Goal: Task Accomplishment & Management: Manage account settings

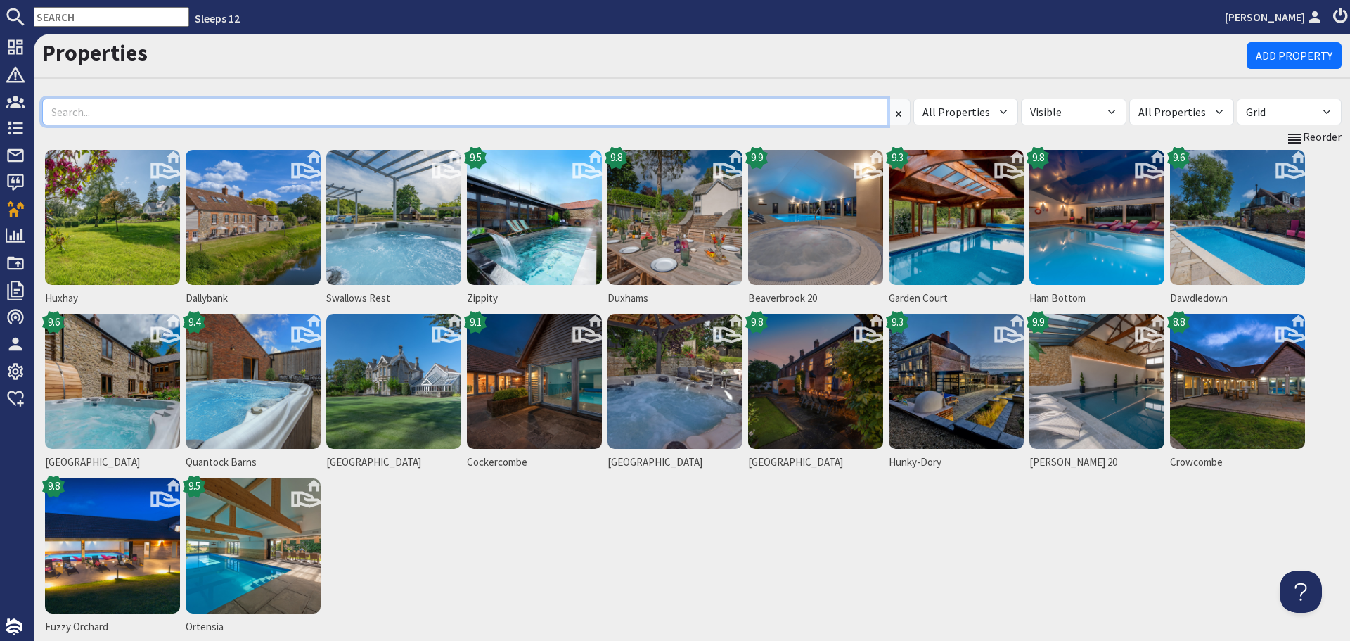
click at [114, 104] on input at bounding box center [464, 111] width 845 height 27
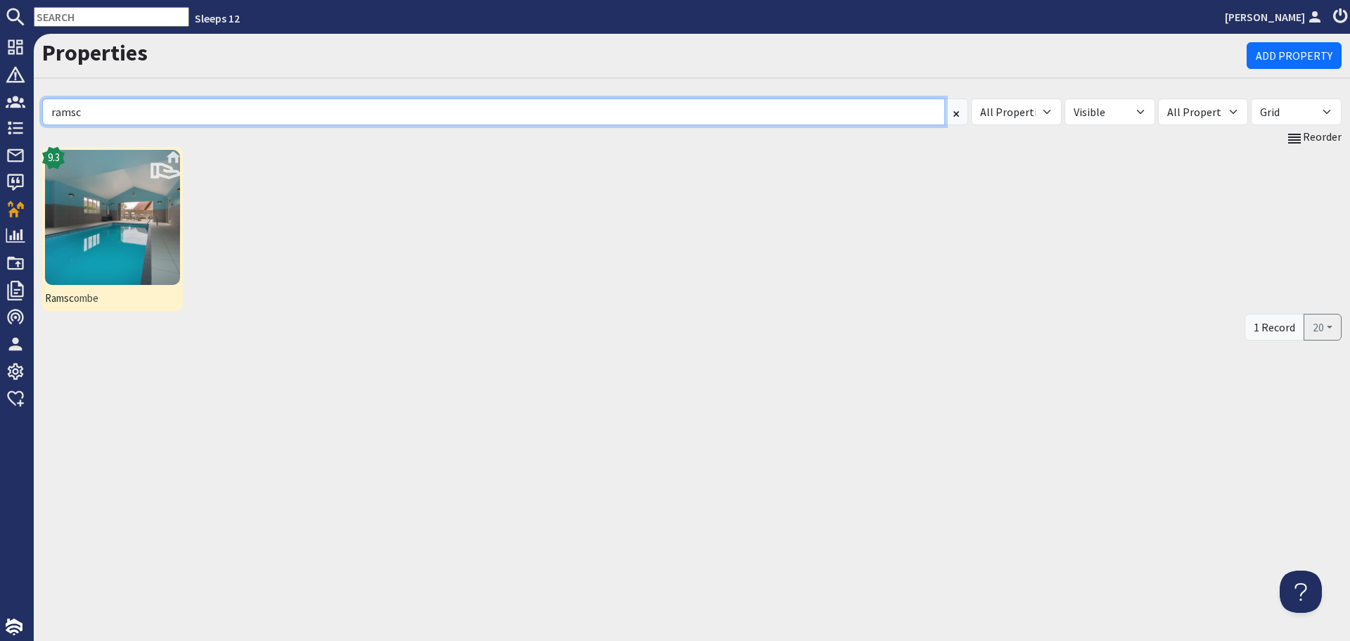
type input "ramsc"
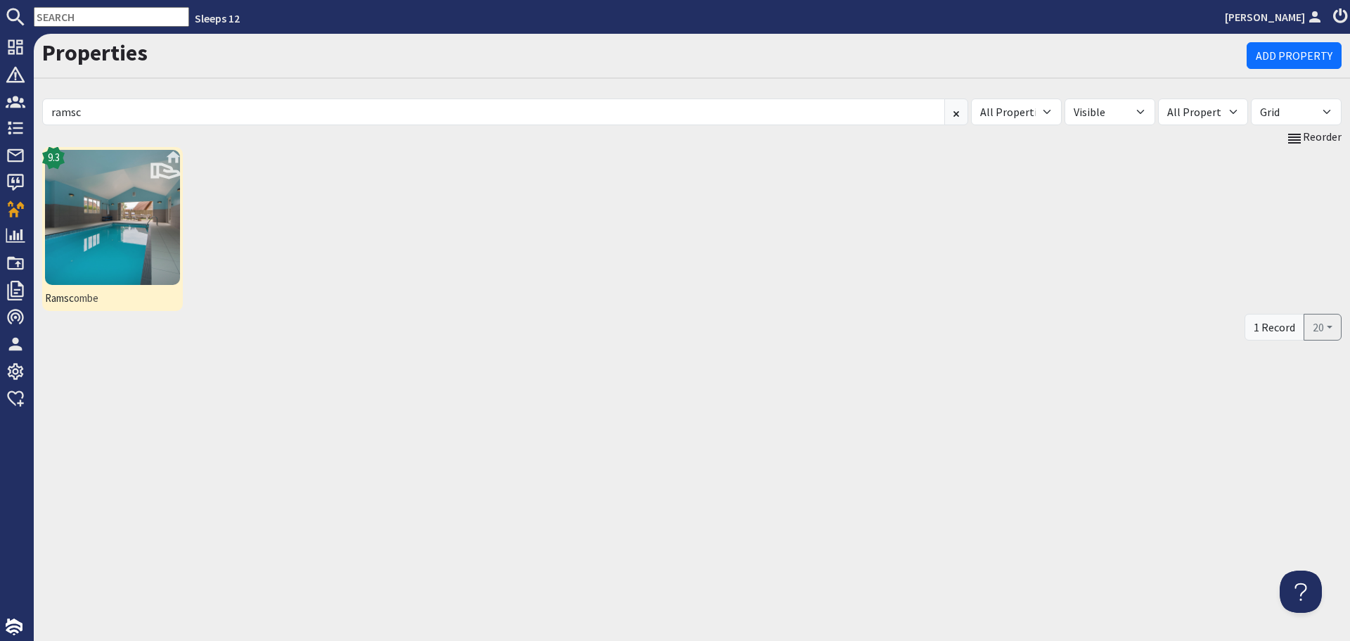
click at [158, 210] on img at bounding box center [112, 217] width 135 height 135
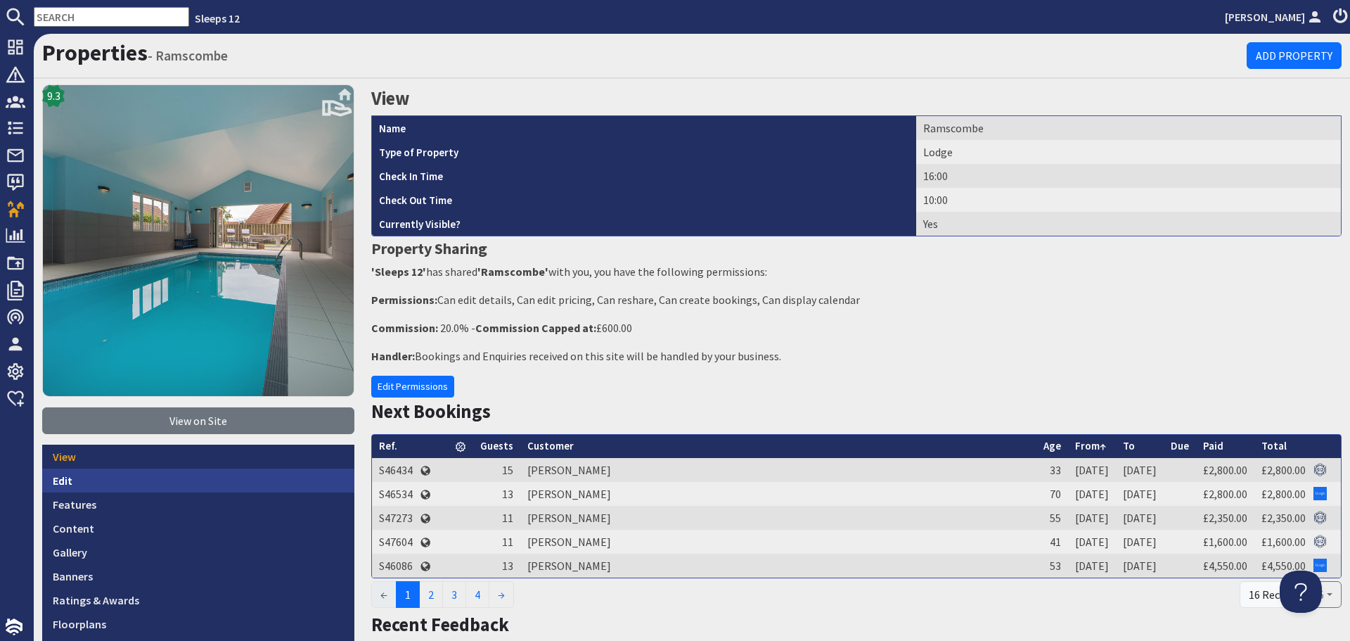
click at [162, 480] on link "Edit" at bounding box center [198, 480] width 312 height 24
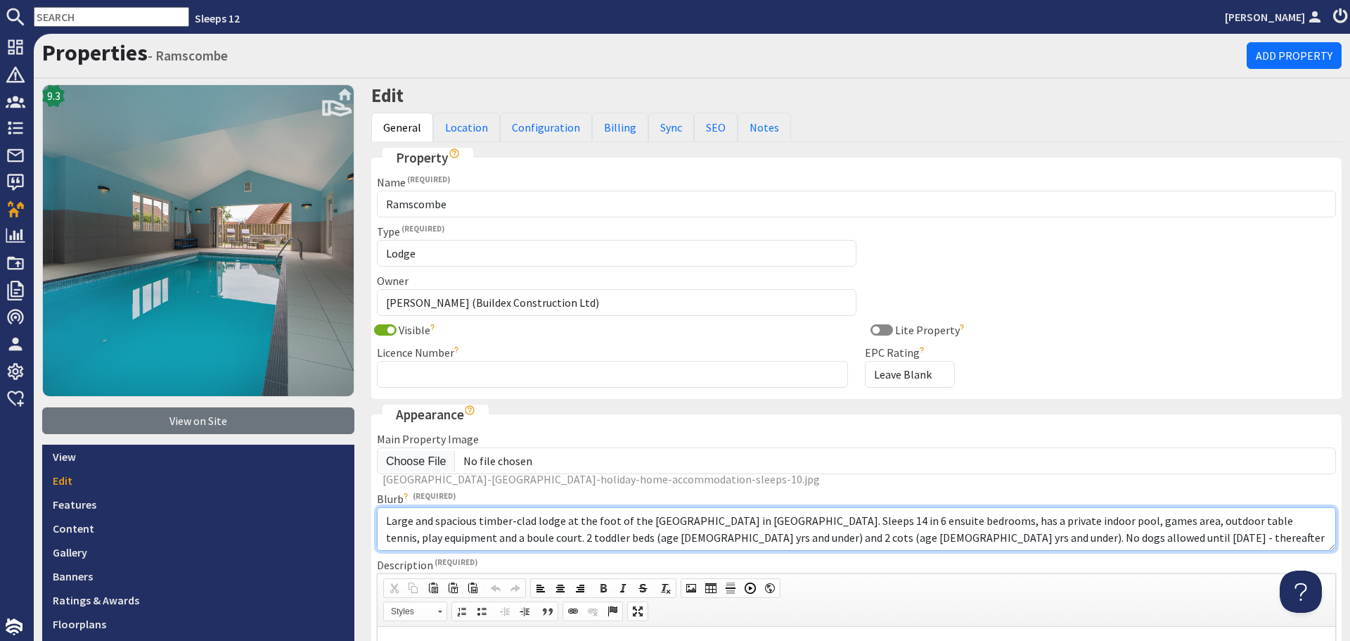
drag, startPoint x: 999, startPoint y: 538, endPoint x: 663, endPoint y: 537, distance: 336.9
click at [663, 537] on textarea "Large and spacious timber-clad lodge at the foot of the [GEOGRAPHIC_DATA] in [G…" at bounding box center [856, 529] width 959 height 44
click at [859, 537] on textarea "Large and spacious timber-clad lodge at the foot of the [GEOGRAPHIC_DATA] in [G…" at bounding box center [856, 529] width 959 height 44
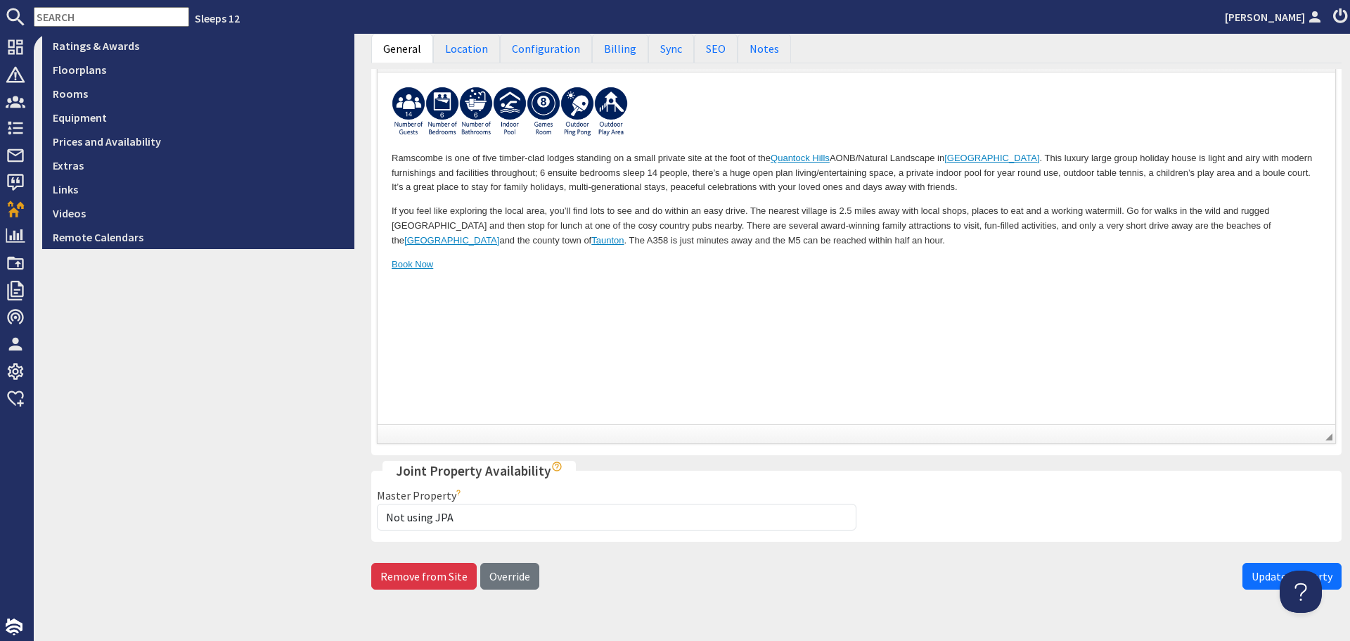
scroll to position [580, 0]
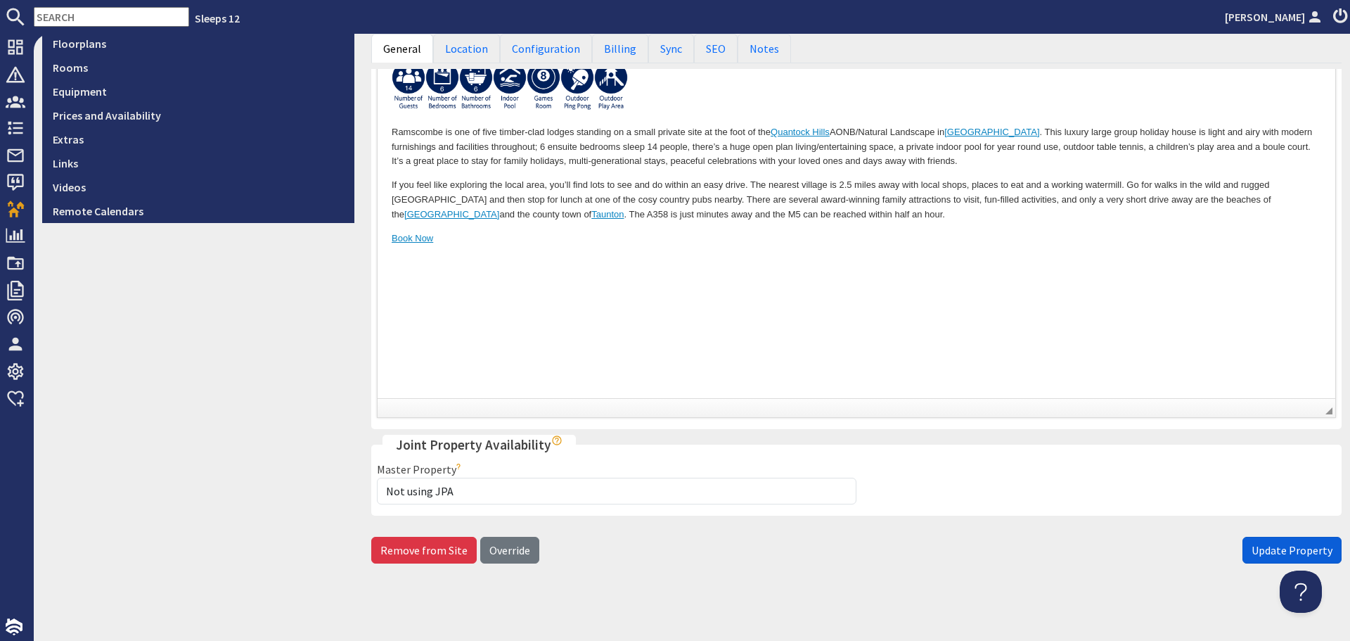
type textarea "Large and spacious timber-clad lodge at the foot of the [GEOGRAPHIC_DATA] in [G…"
click at [1262, 551] on span "Update Property" at bounding box center [1292, 550] width 81 height 14
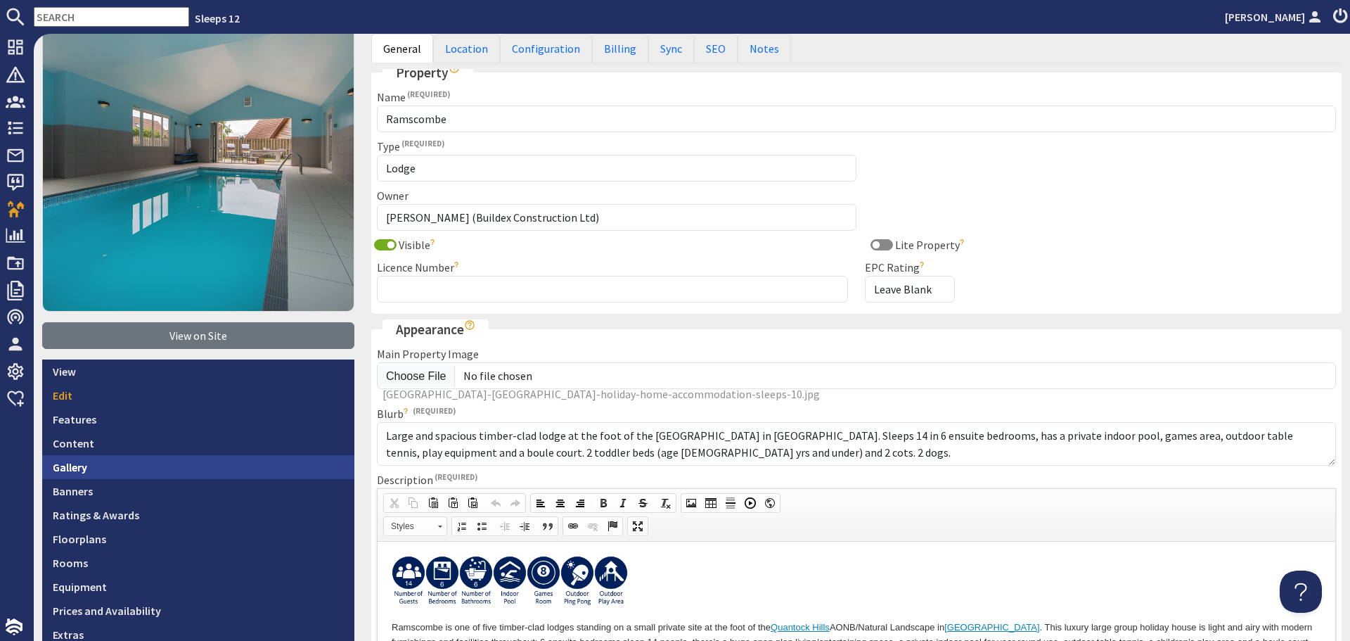
scroll to position [141, 0]
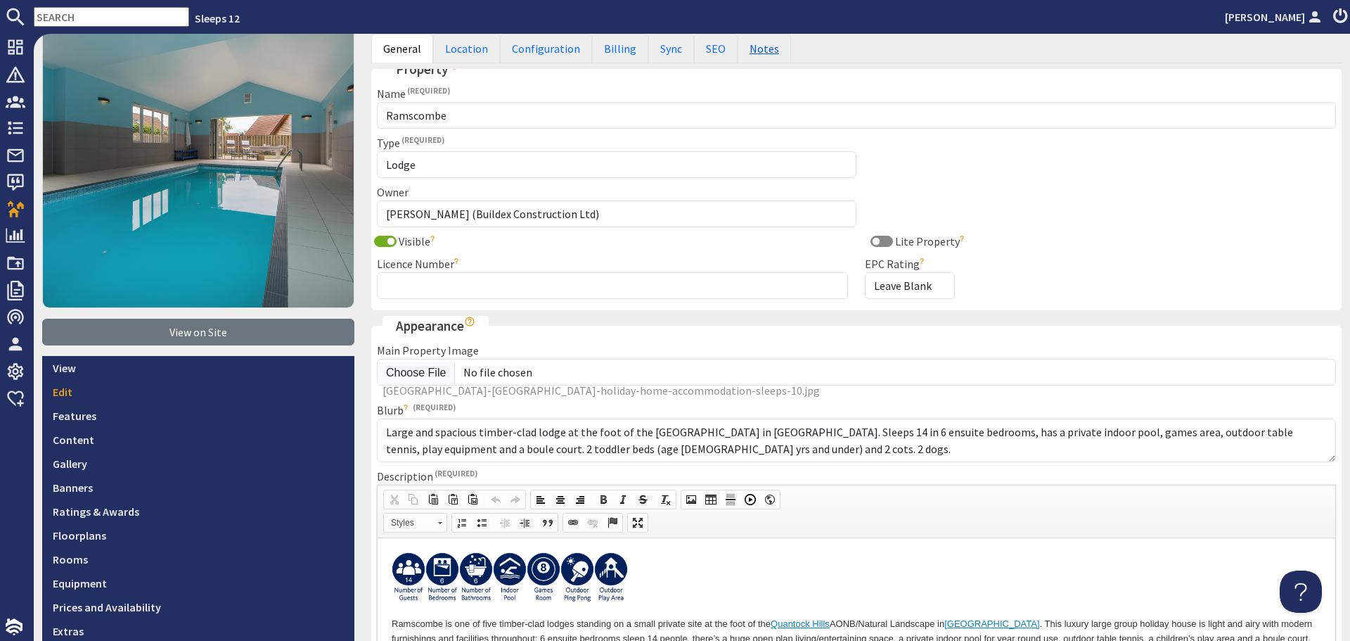
click at [743, 57] on link "Notes" at bounding box center [764, 49] width 53 height 30
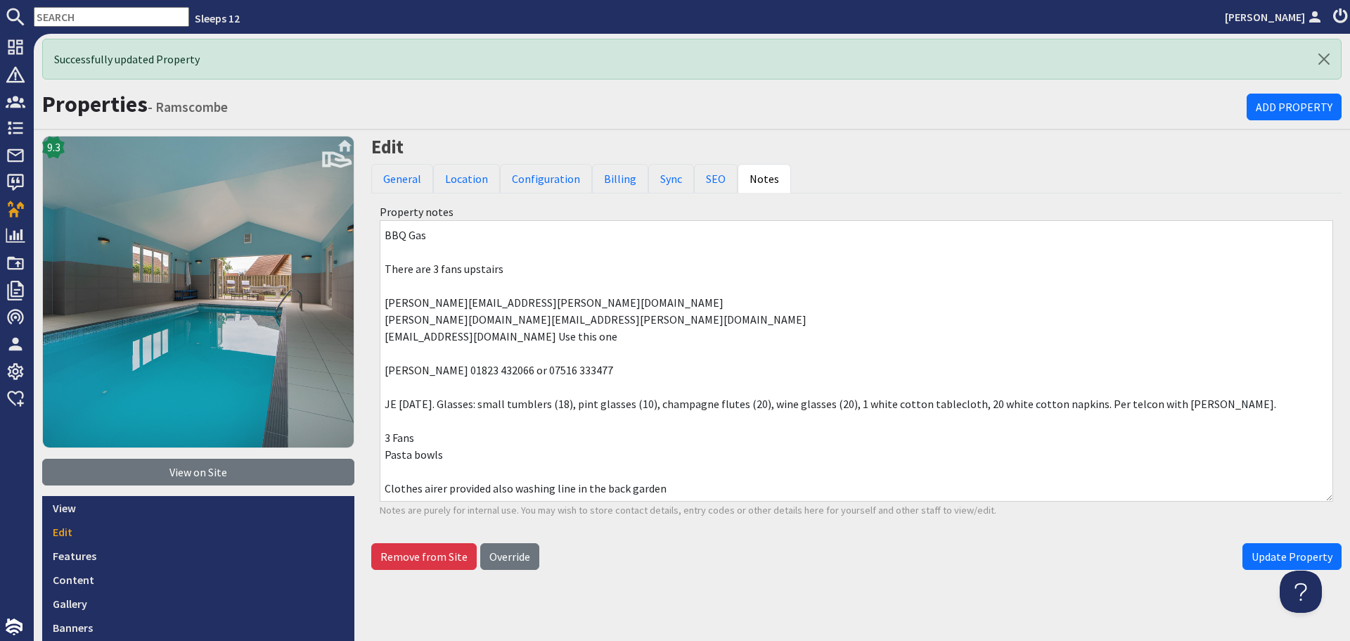
scroll to position [0, 0]
click at [449, 423] on textarea "Office 01452731426 [PERSON_NAME] 07721508364 [PERSON_NAME] 07971643512 Happy to…" at bounding box center [857, 361] width 954 height 281
type textarea "Office 01452731426 [PERSON_NAME] 07721508364 [PERSON_NAME] 07971643512 Happy to…"
click at [1267, 558] on span "Update Property" at bounding box center [1292, 557] width 81 height 14
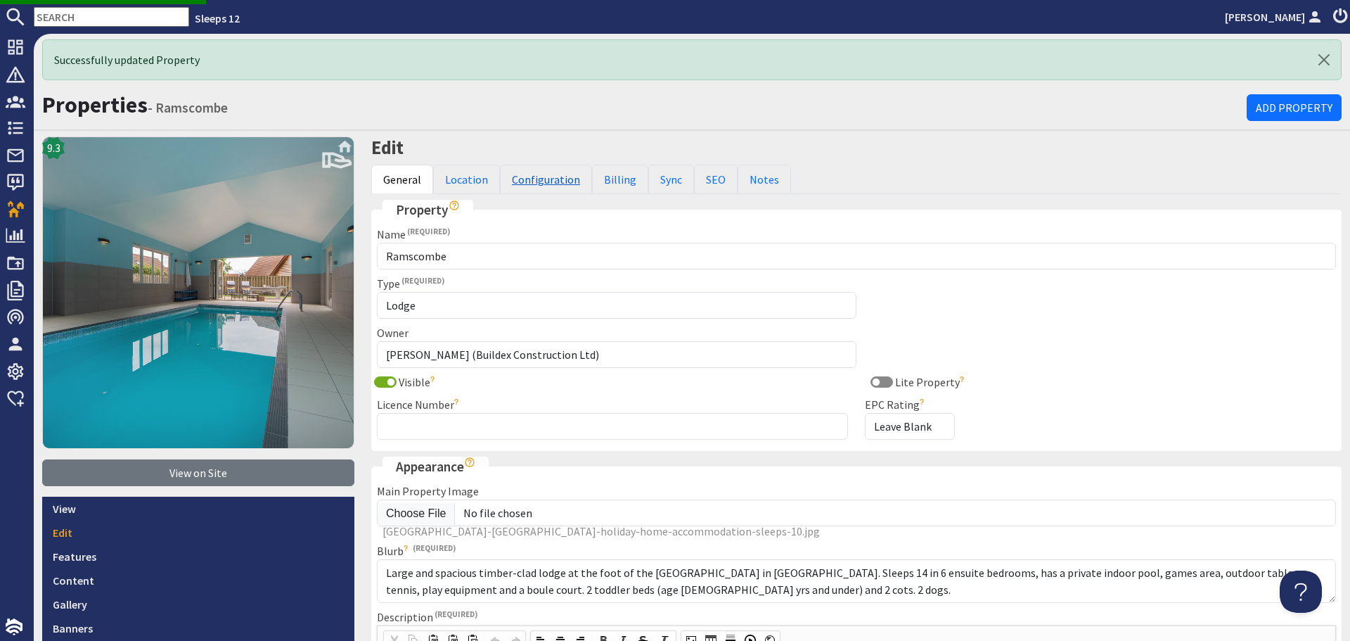
click at [542, 186] on link "Configuration" at bounding box center [546, 180] width 92 height 30
click at [528, 186] on link "Configuration" at bounding box center [546, 180] width 92 height 30
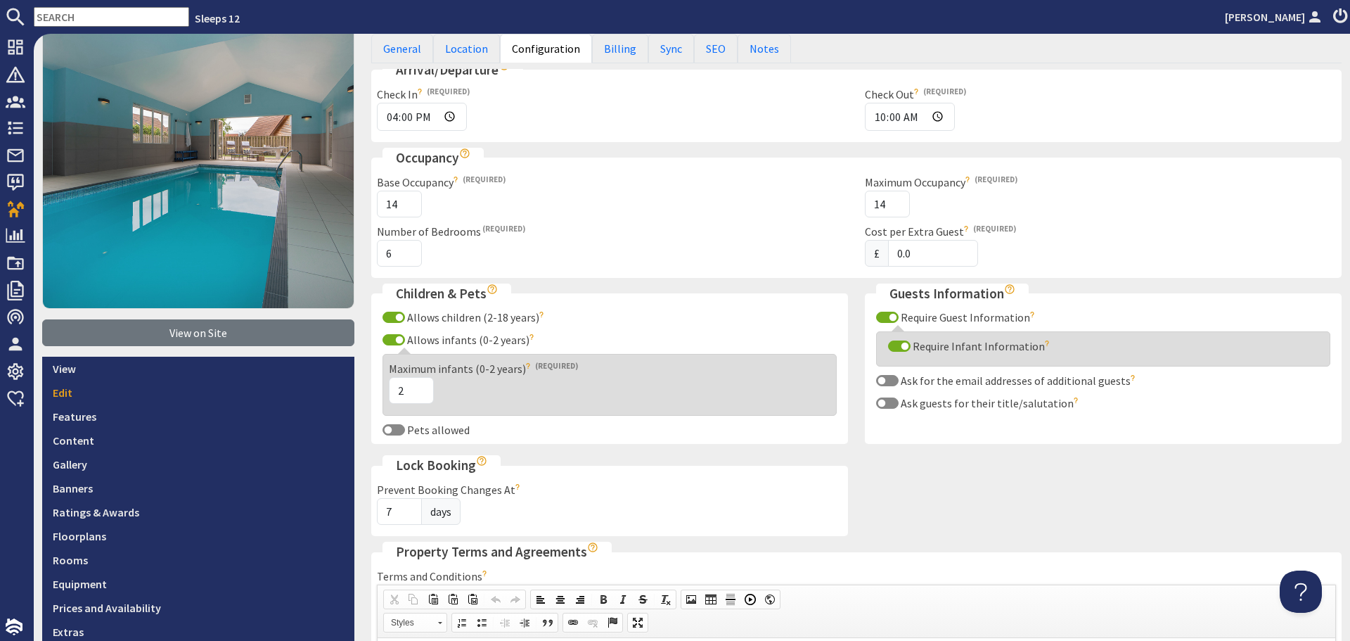
scroll to position [141, 0]
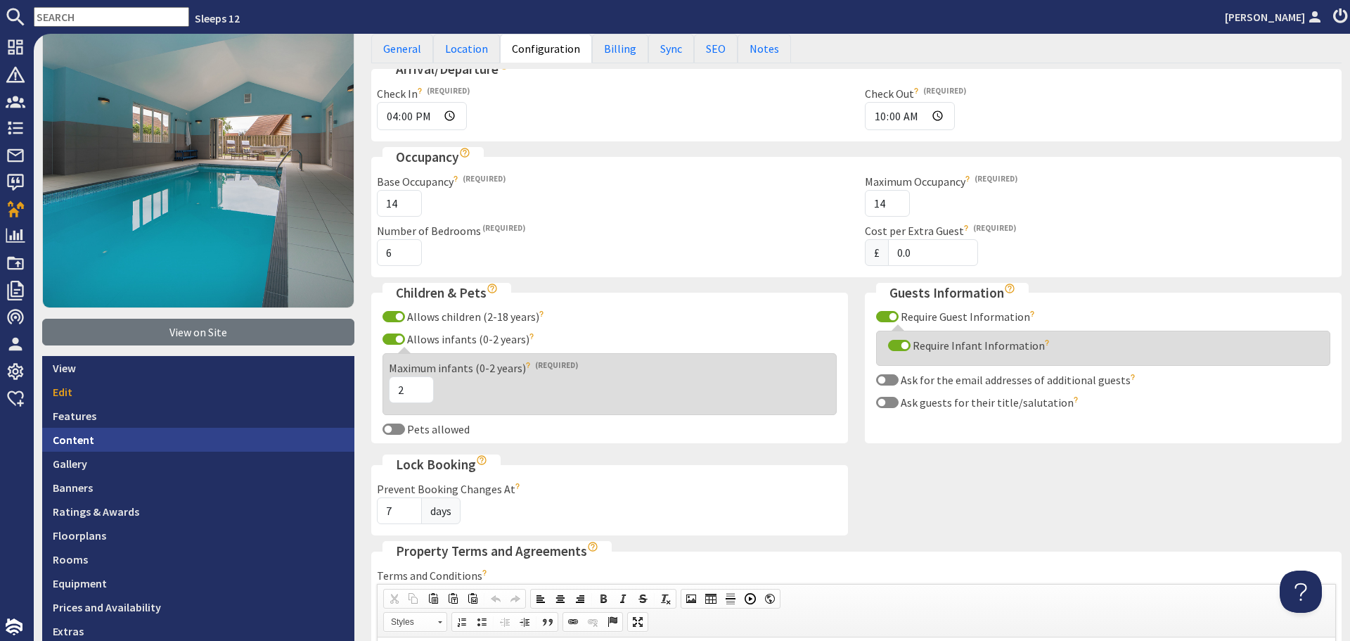
click at [206, 442] on link "Content" at bounding box center [198, 440] width 312 height 24
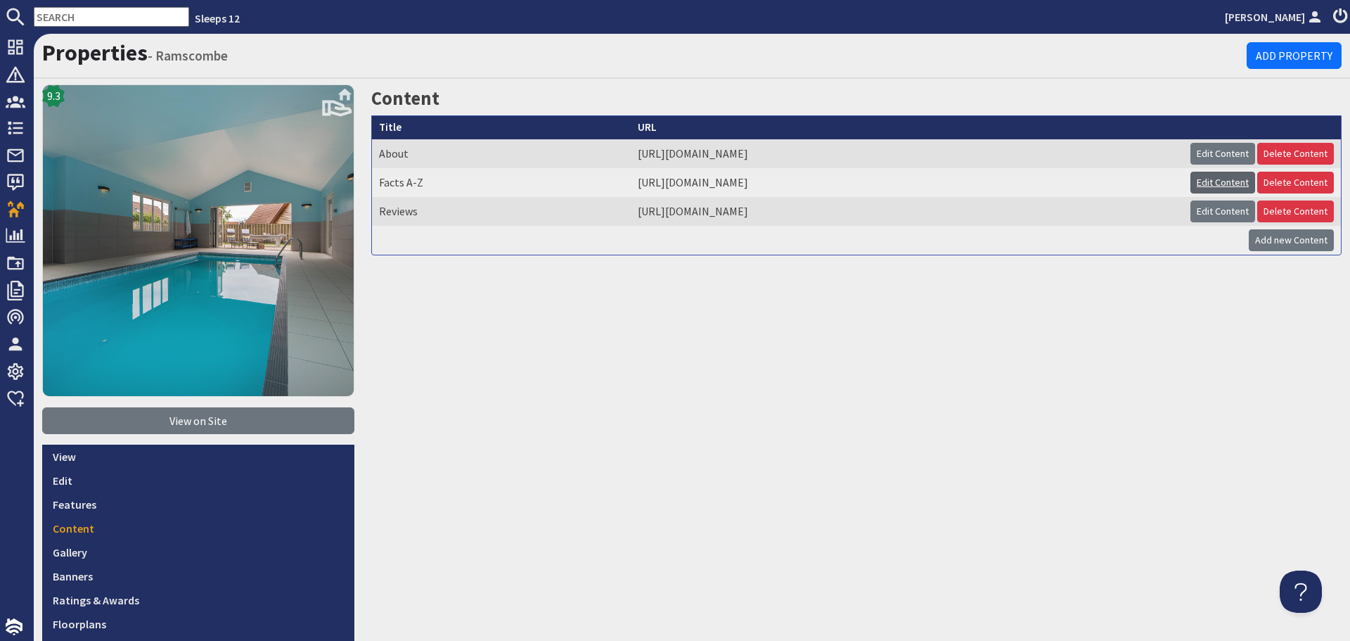
click at [1215, 187] on link "Edit Content" at bounding box center [1223, 183] width 65 height 22
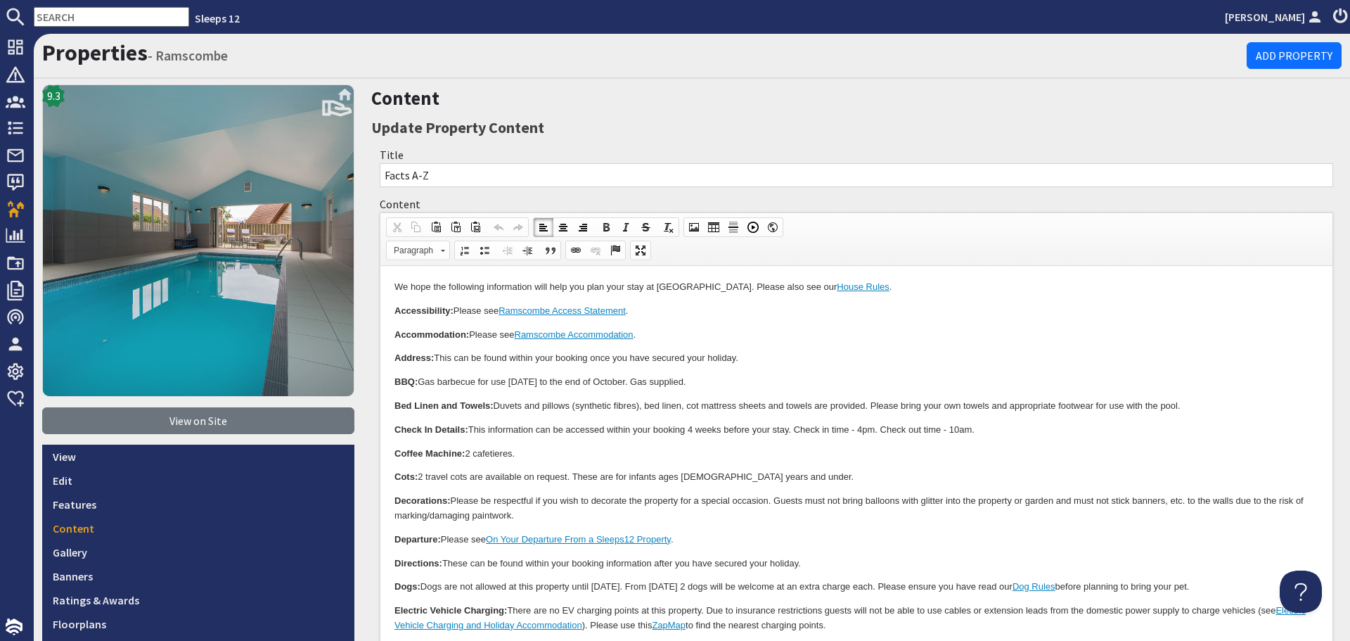
drag, startPoint x: 759, startPoint y: 444, endPoint x: 660, endPoint y: 445, distance: 98.5
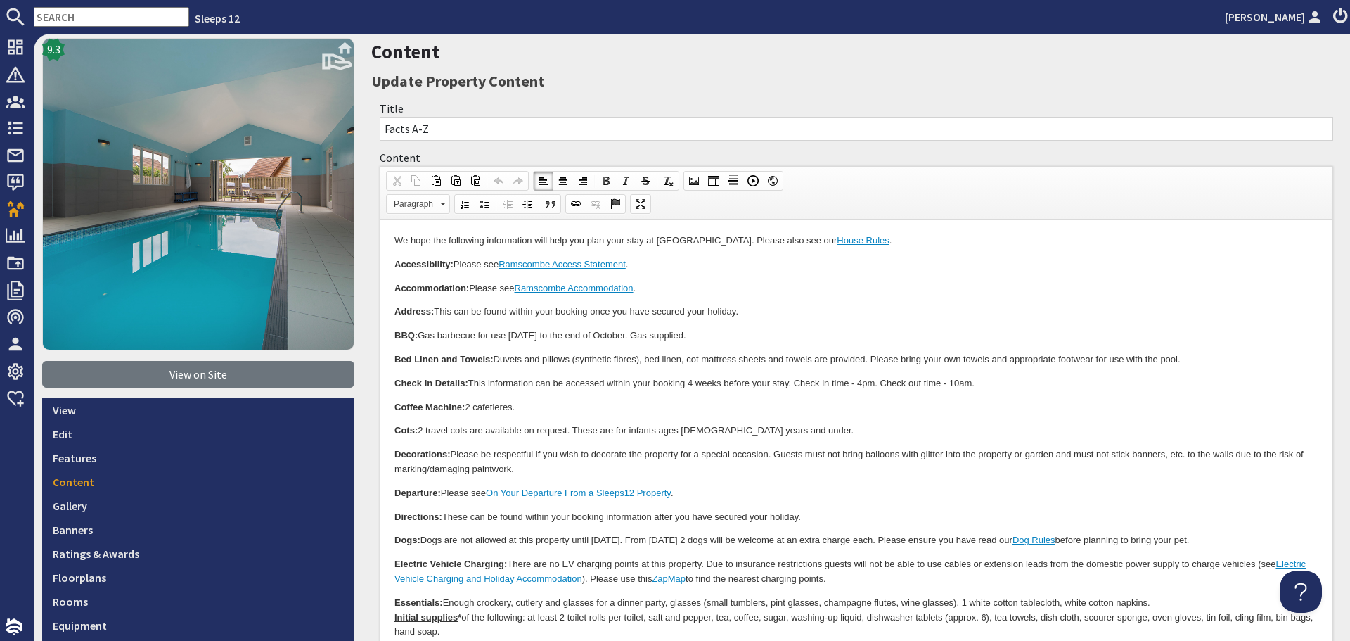
scroll to position [70, 0]
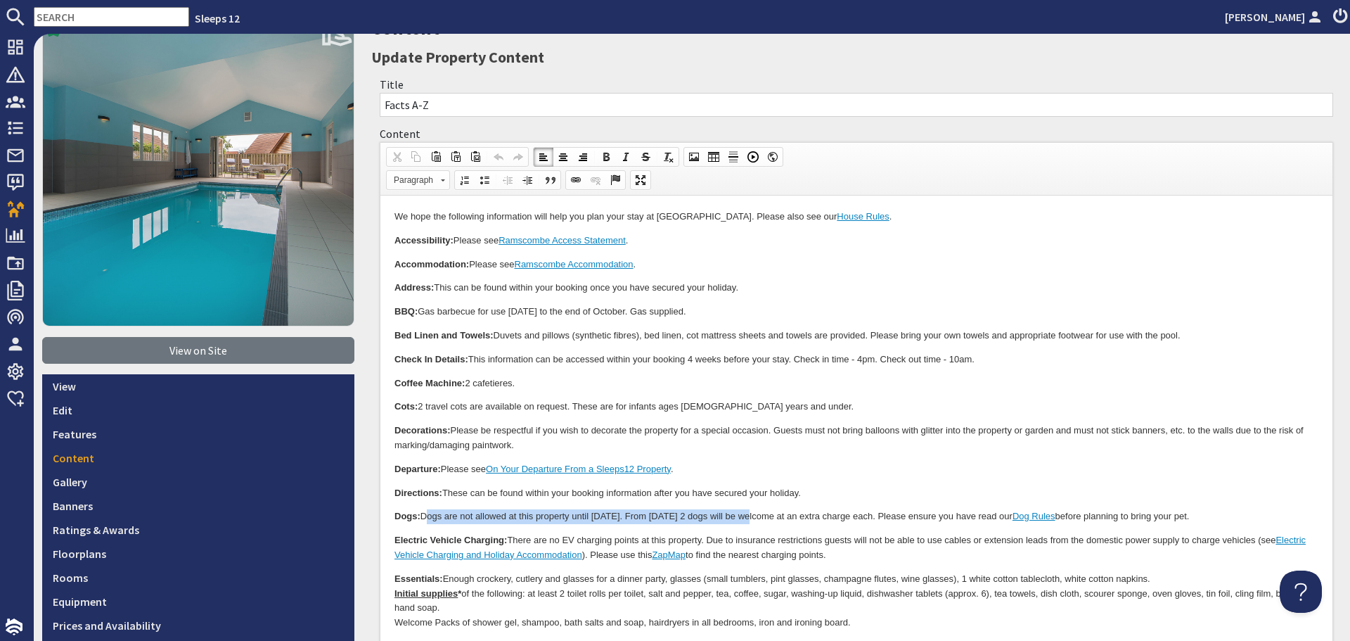
drag, startPoint x: 760, startPoint y: 514, endPoint x: 446, endPoint y: 456, distance: 319.8
click at [417, 520] on p "Dogs: Dogs are not allowed at this property until [DATE]. From [DATE] 2 dogs wi…" at bounding box center [857, 516] width 924 height 15
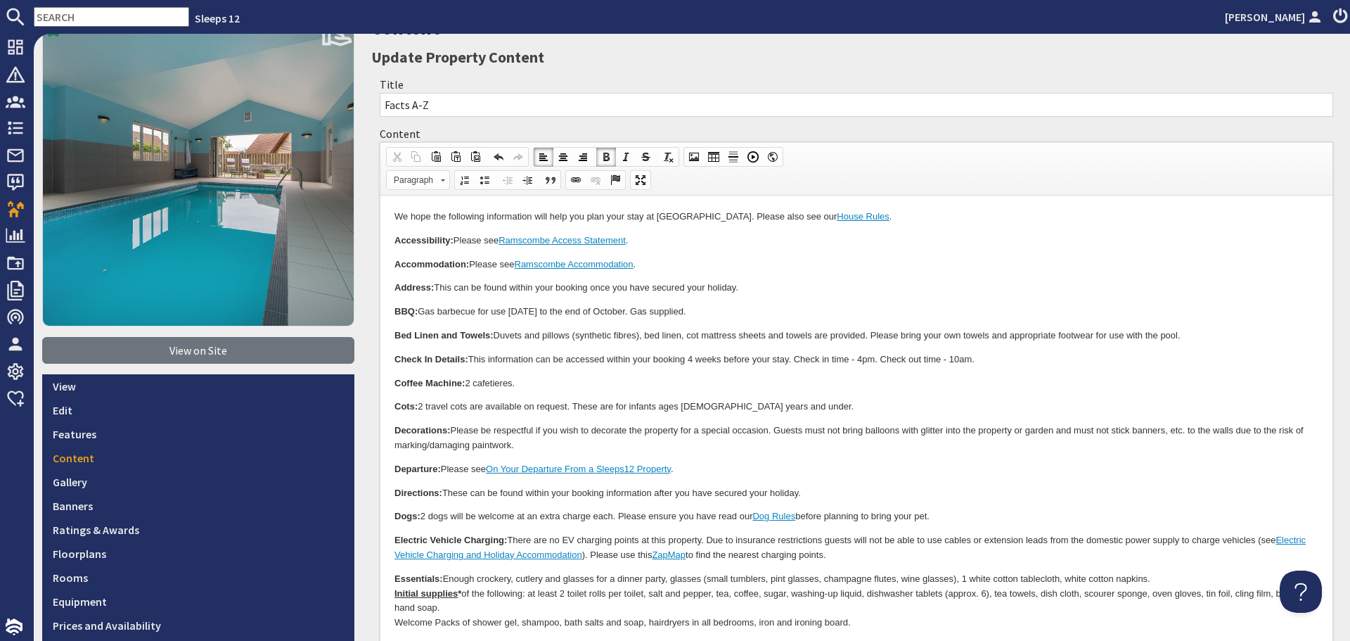
click at [480, 513] on p "Dogs: 2 dogs will be welcome at an extra charge each. Please ensure you have re…" at bounding box center [857, 516] width 924 height 15
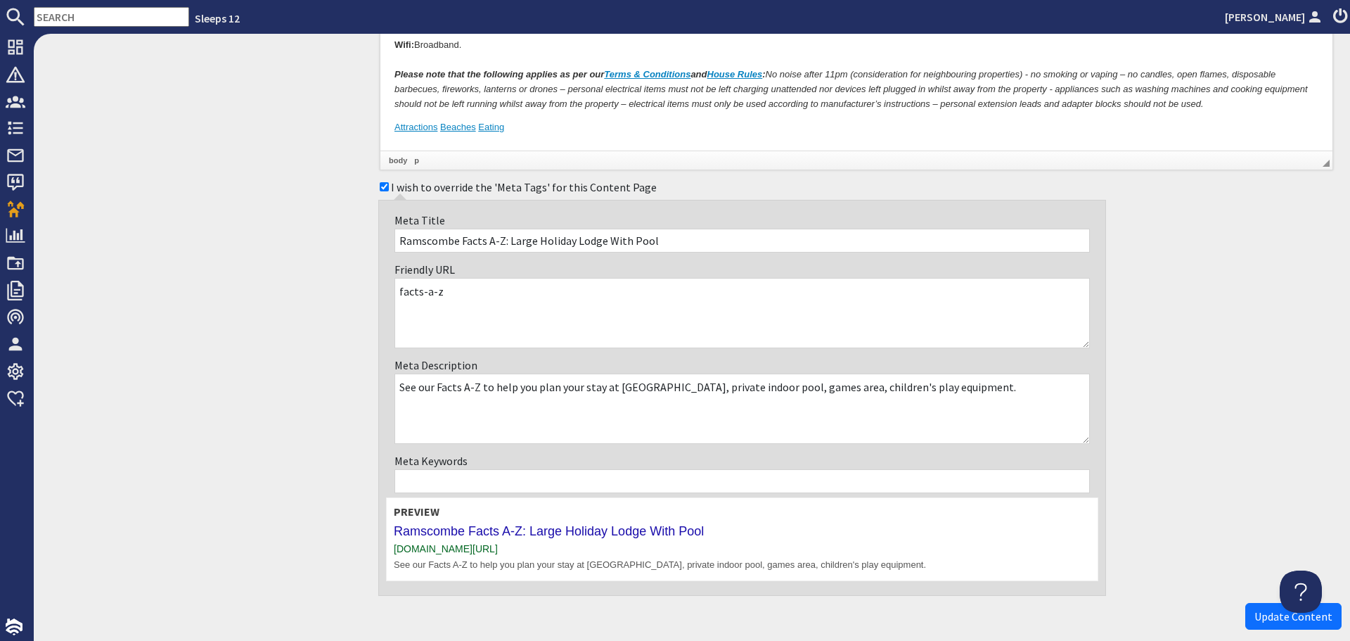
scroll to position [1123, 0]
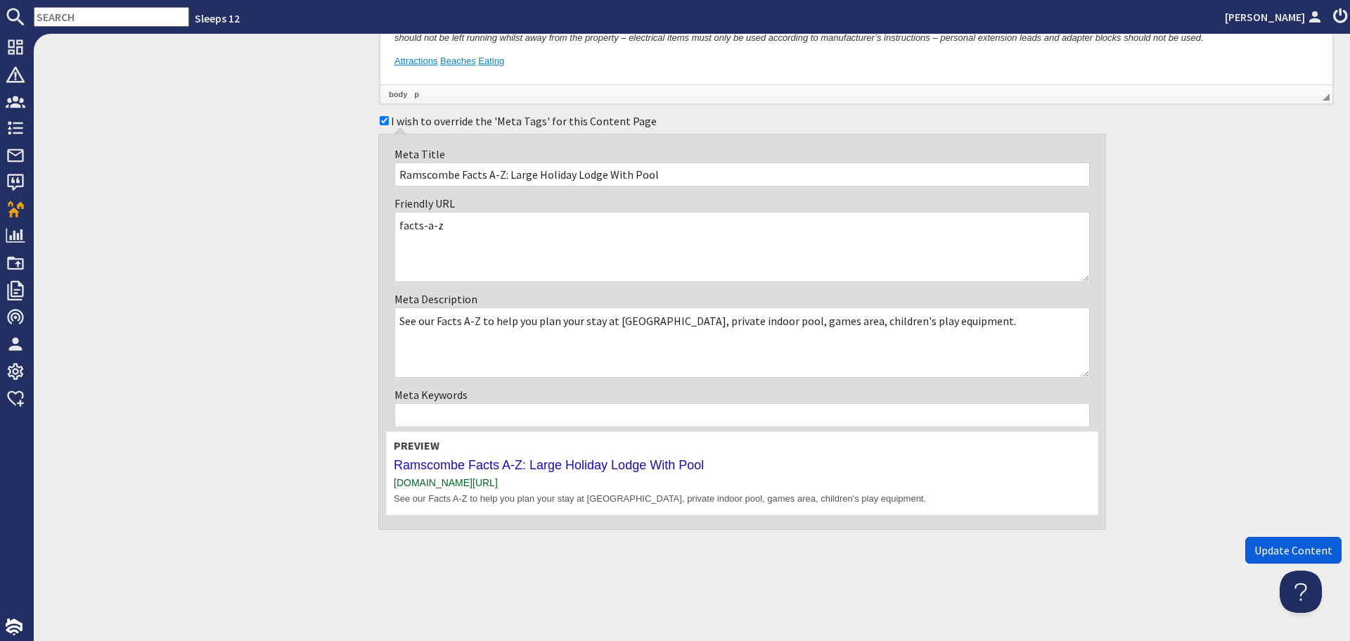
click at [1259, 551] on span "Update Content" at bounding box center [1294, 550] width 78 height 14
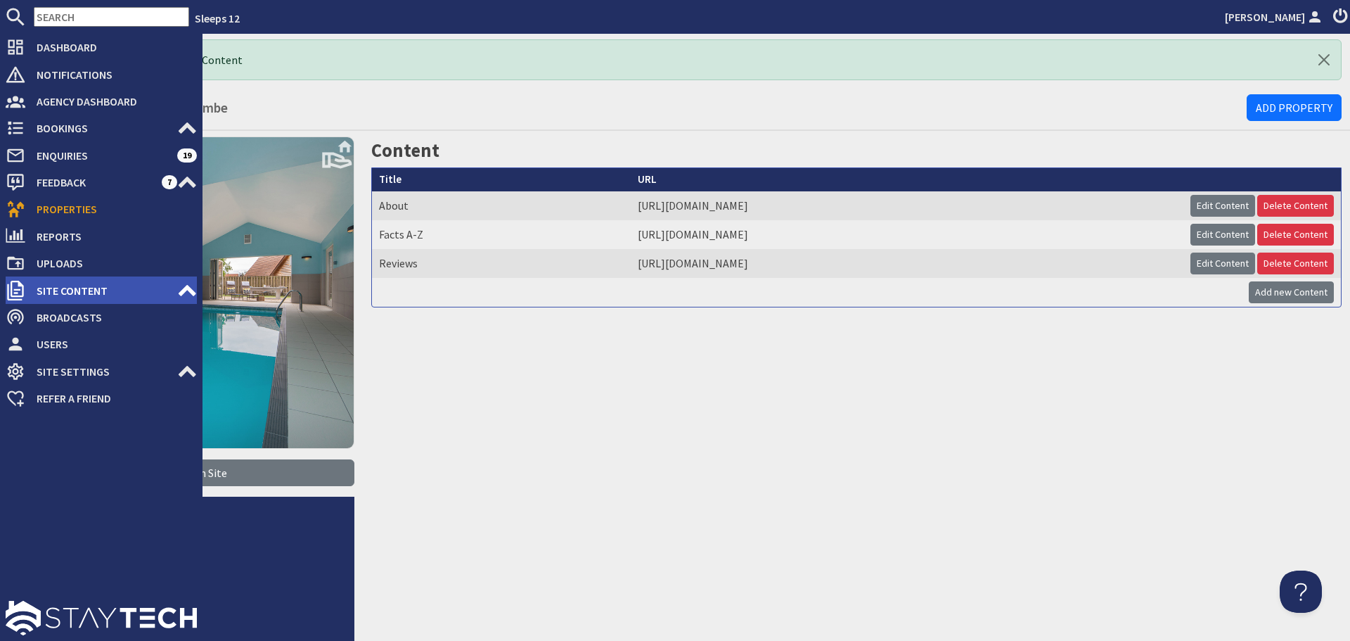
click at [64, 290] on span "Site Content" at bounding box center [101, 290] width 152 height 23
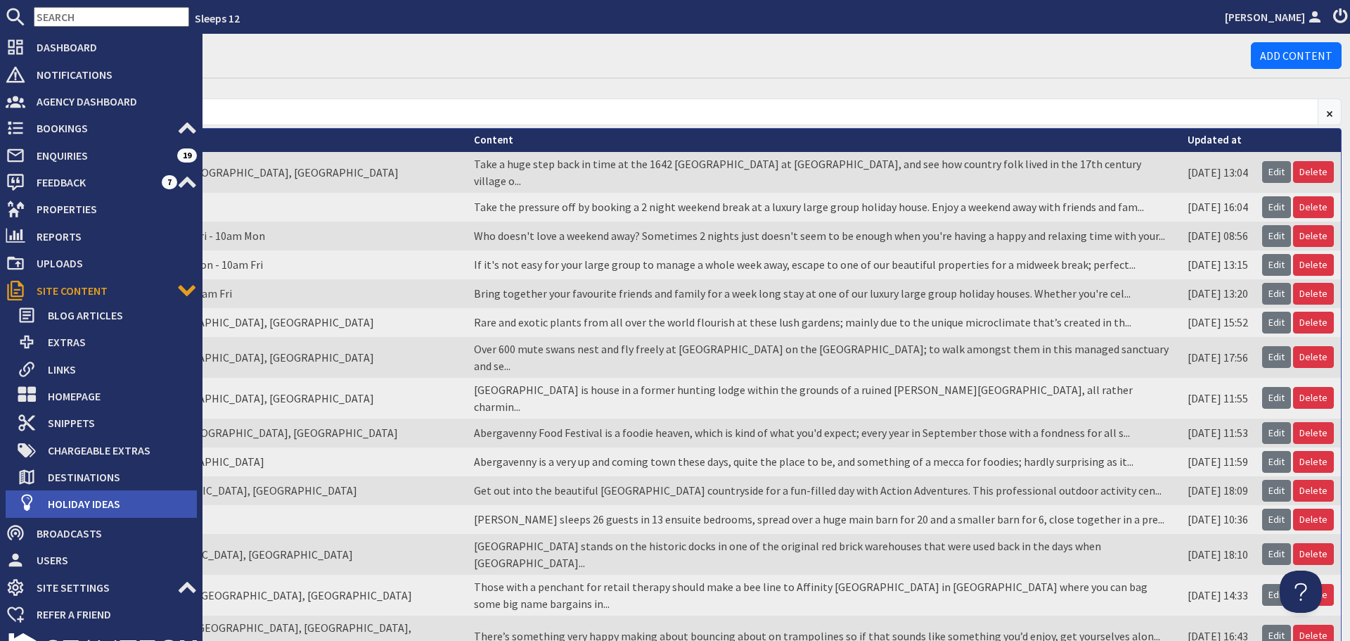
click at [91, 500] on span "Holiday Ideas" at bounding box center [117, 503] width 160 height 23
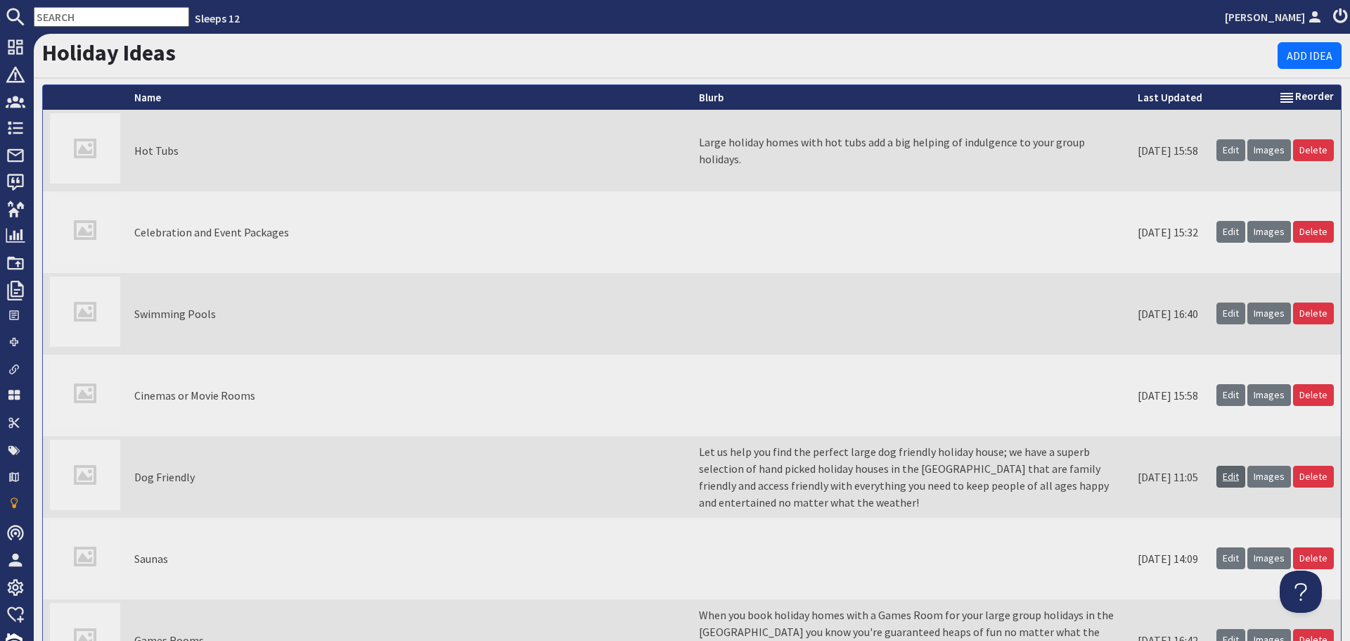
click at [1230, 475] on link "Edit" at bounding box center [1231, 477] width 29 height 22
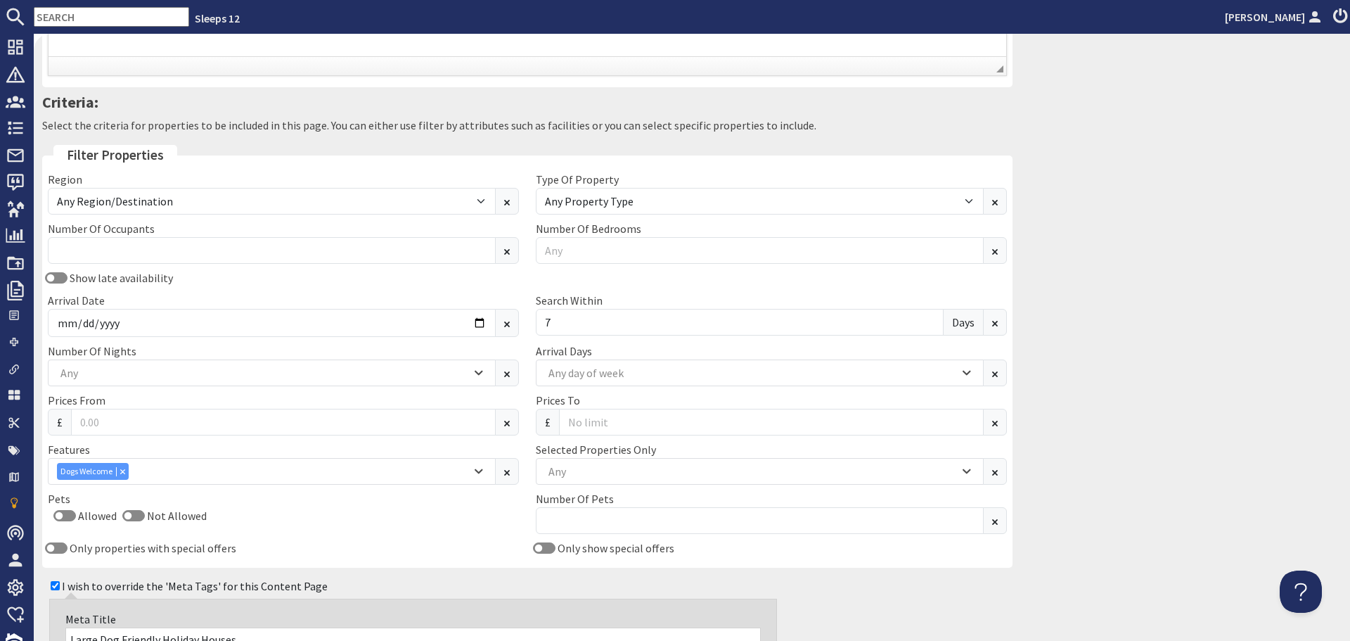
scroll to position [492, 0]
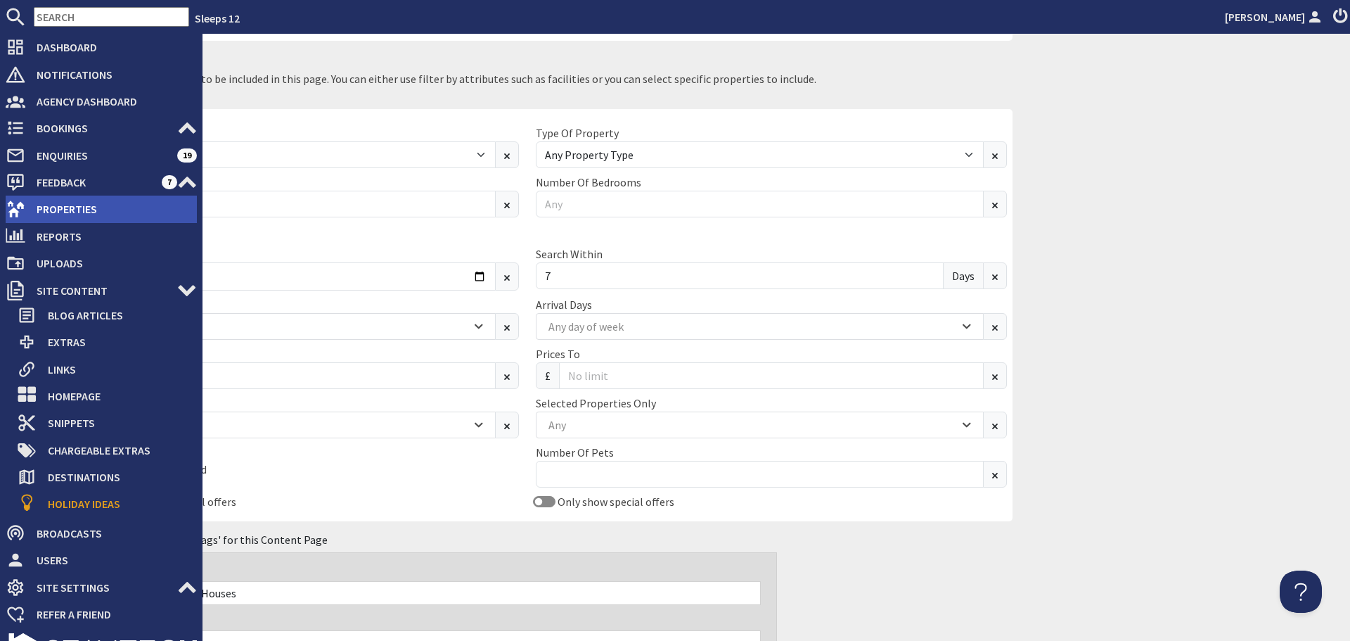
click at [42, 206] on span "Properties" at bounding box center [111, 209] width 172 height 23
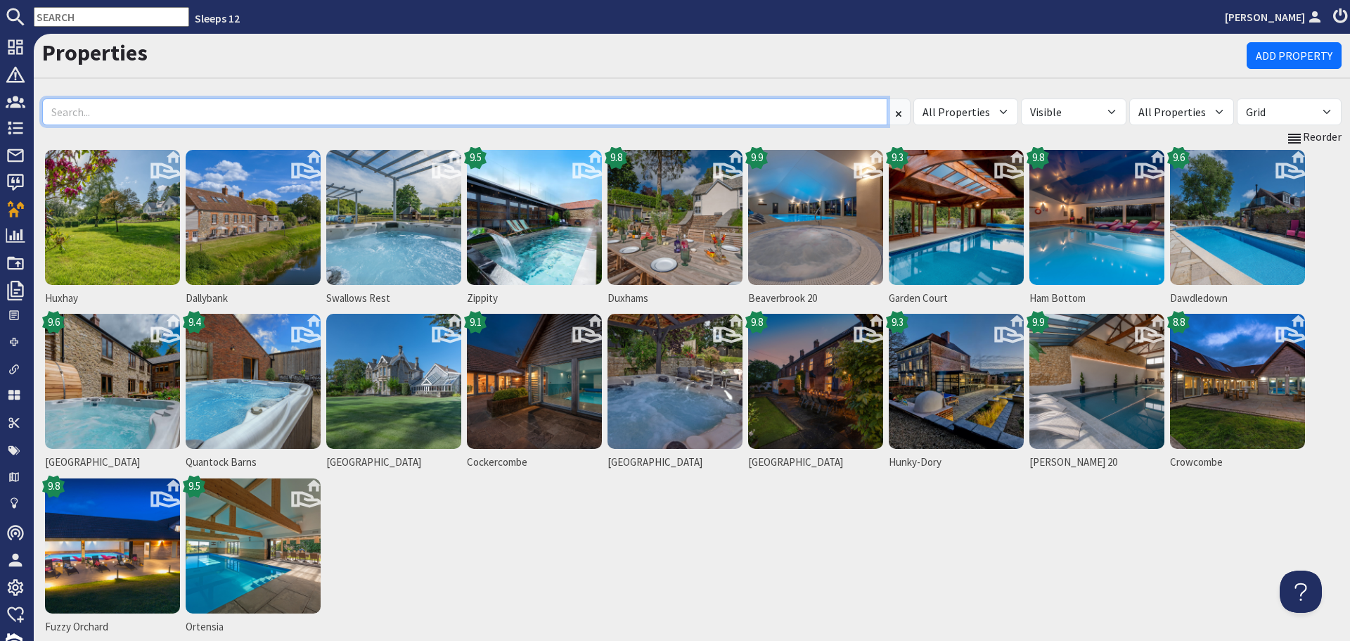
click at [355, 113] on input at bounding box center [464, 111] width 845 height 27
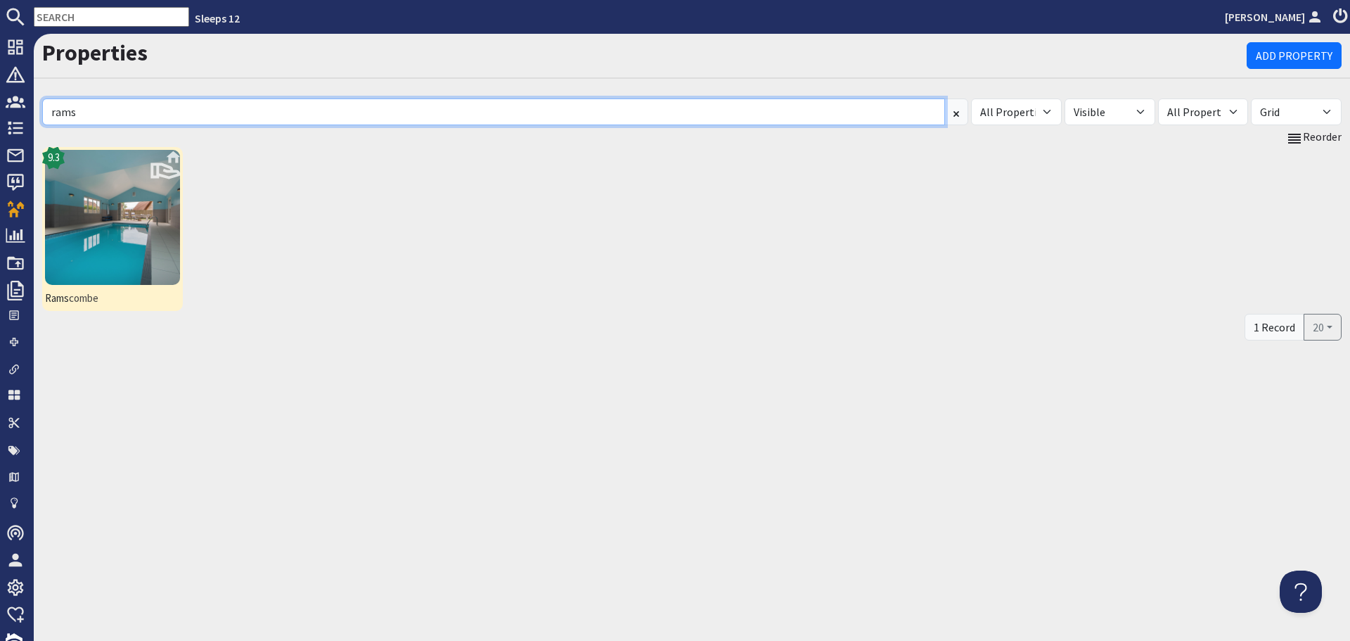
type input "rams"
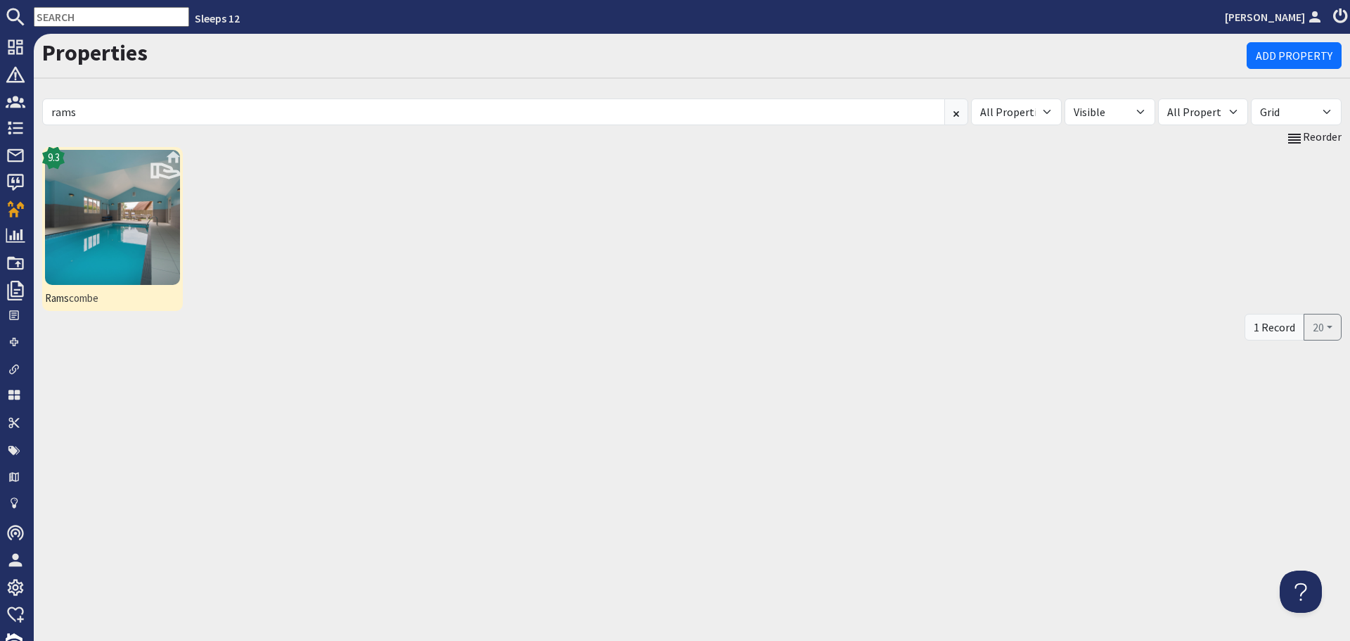
click at [151, 233] on img at bounding box center [112, 217] width 135 height 135
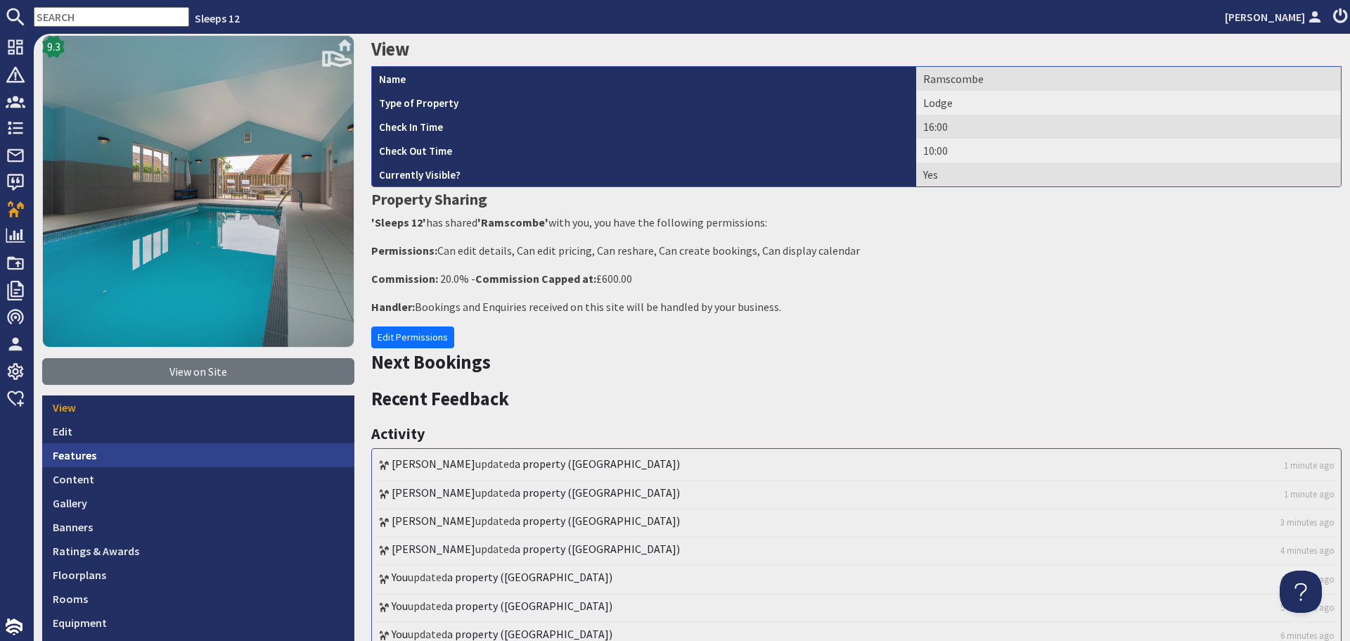
scroll to position [141, 0]
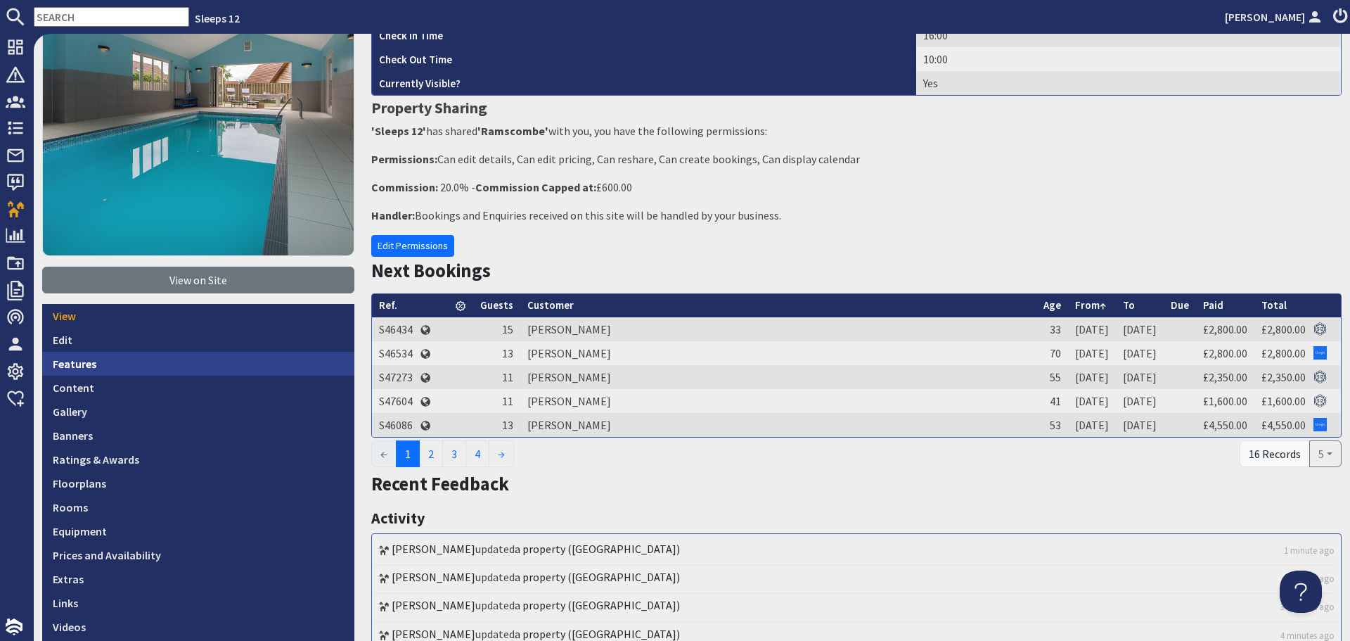
click at [85, 360] on link "Features" at bounding box center [198, 364] width 312 height 24
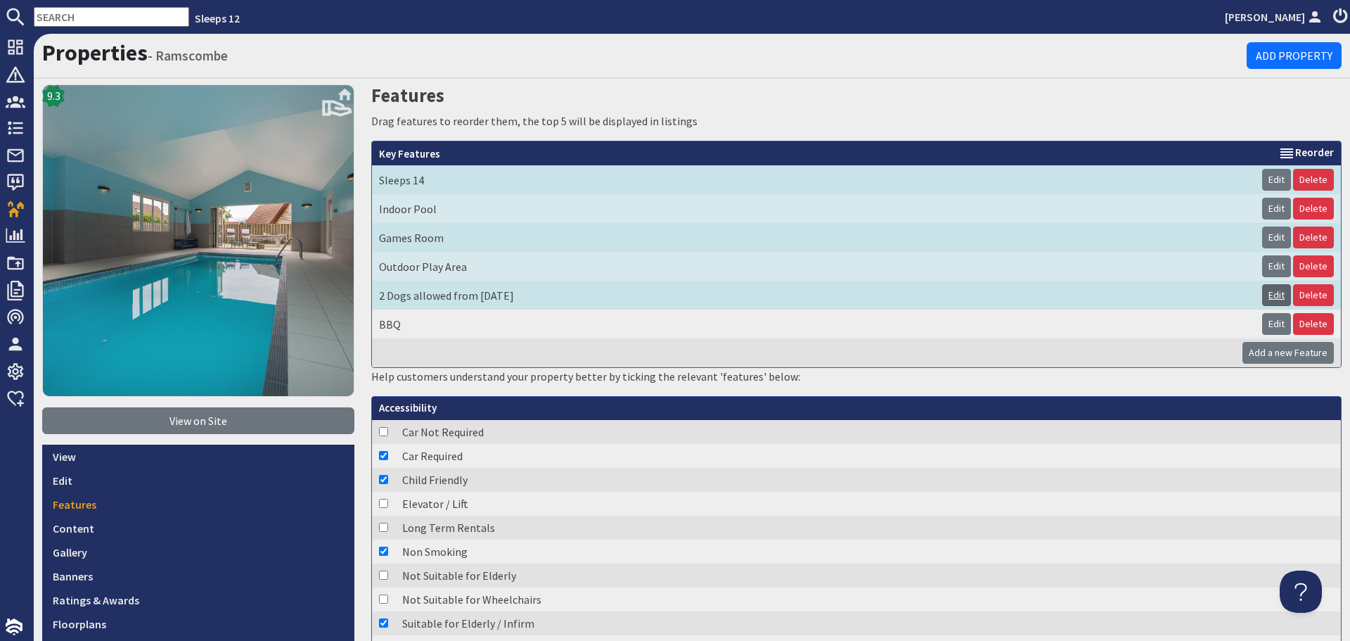
click at [1272, 293] on link "Edit" at bounding box center [1276, 295] width 29 height 22
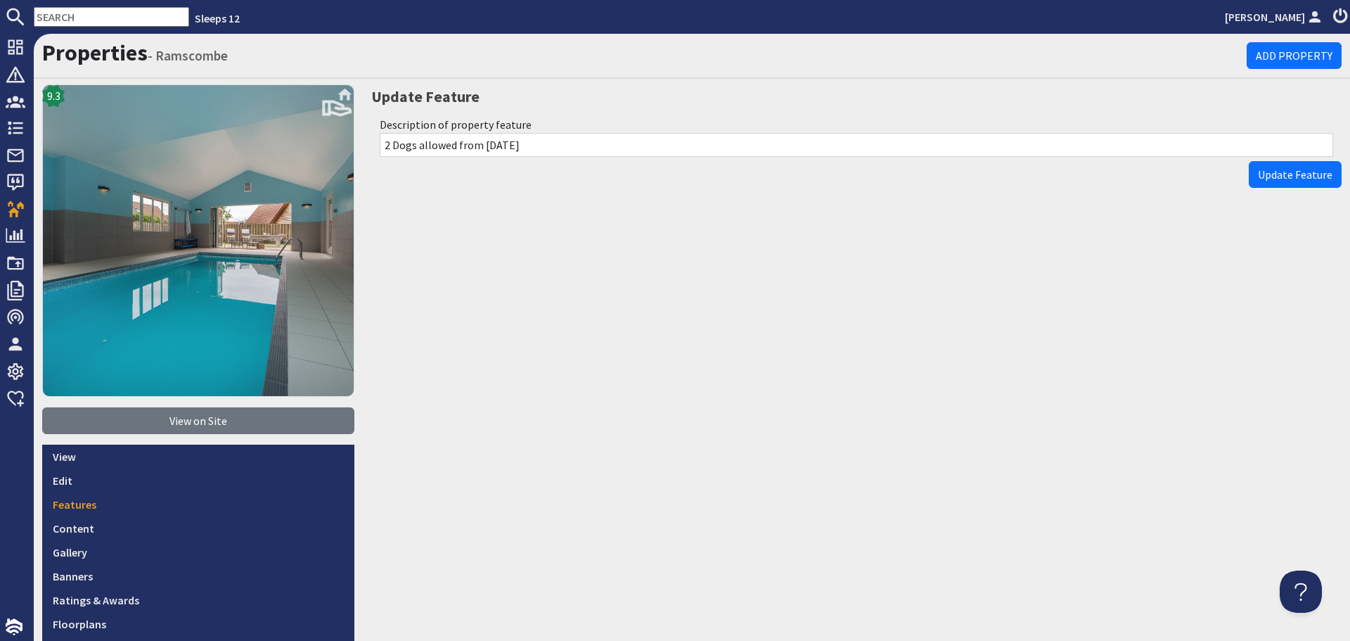
drag, startPoint x: 559, startPoint y: 149, endPoint x: 420, endPoint y: 136, distance: 139.9
click at [420, 136] on input "2 Dogs allowed from Sept 2025" at bounding box center [857, 145] width 954 height 24
type input "2 Dogs"
drag, startPoint x: 1259, startPoint y: 168, endPoint x: 1238, endPoint y: 173, distance: 21.7
click at [1259, 168] on span "Update Feature" at bounding box center [1295, 174] width 75 height 14
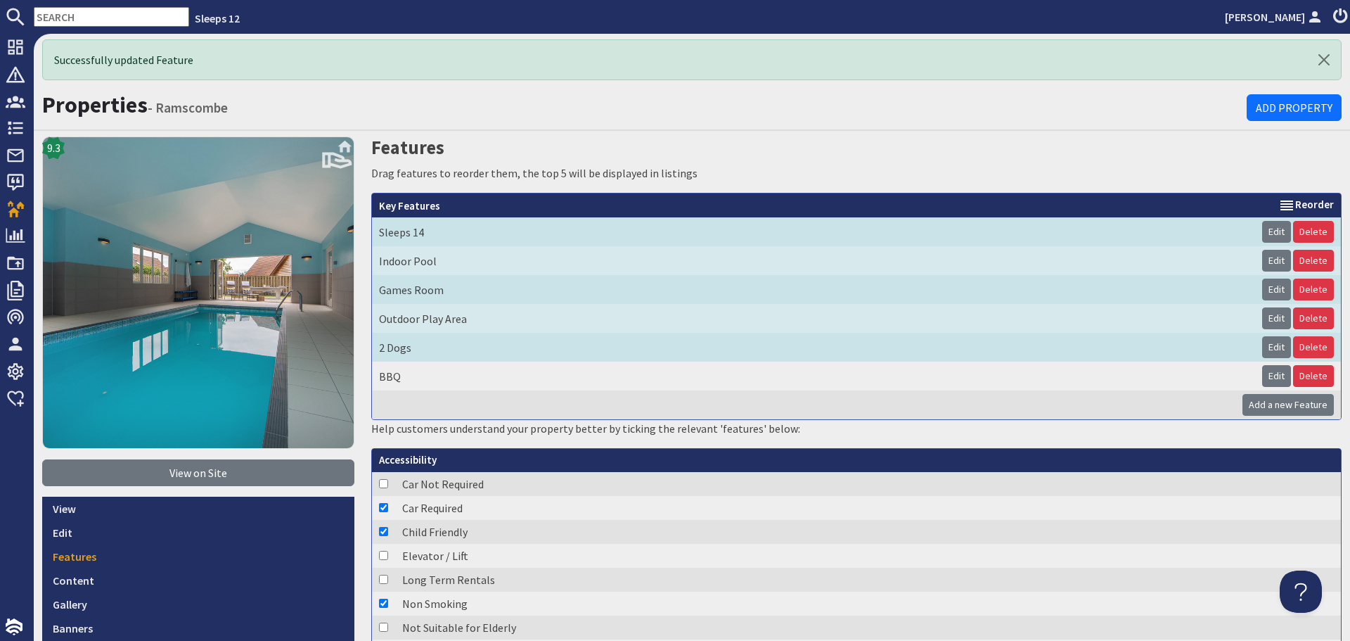
click at [1337, 13] on icon at bounding box center [1341, 16] width 20 height 17
